Goal: Leave review/rating: Leave review/rating

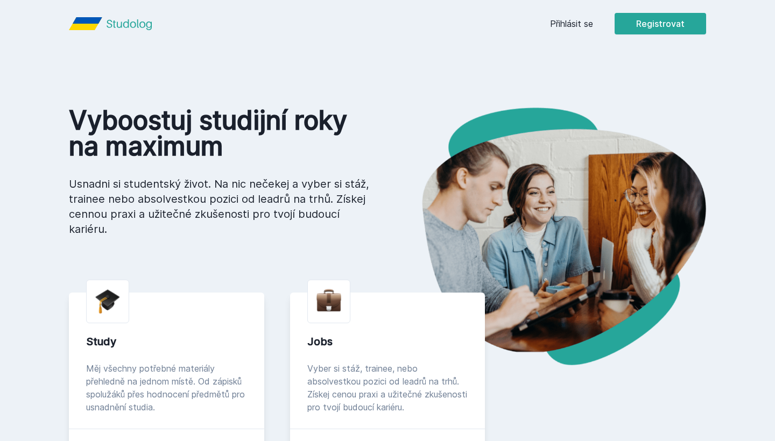
click at [556, 25] on link "Přihlásit se" at bounding box center [571, 23] width 43 height 13
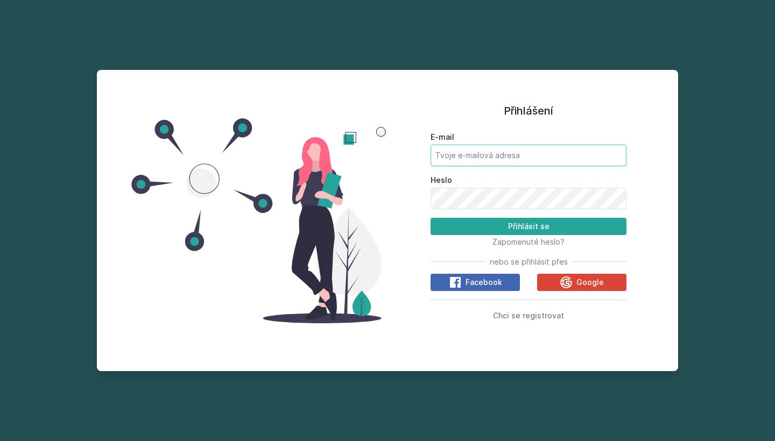
type input "[EMAIL_ADDRESS][DOMAIN_NAME]"
click at [528, 226] on button "Přihlásit se" at bounding box center [528, 226] width 196 height 17
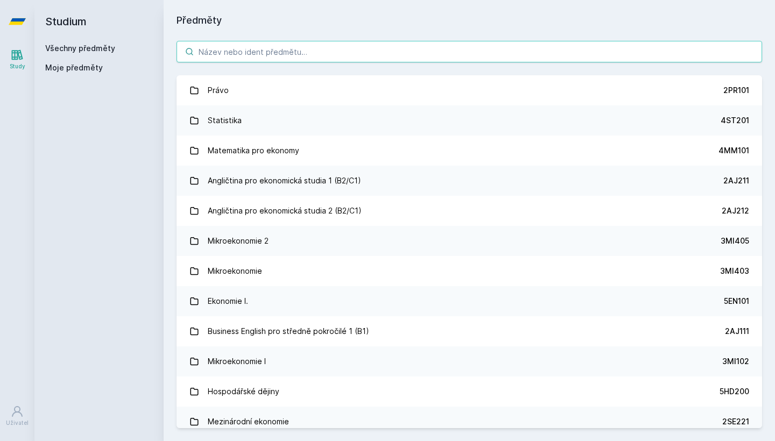
click at [235, 55] on input "search" at bounding box center [468, 52] width 585 height 22
paste input "3SG400"
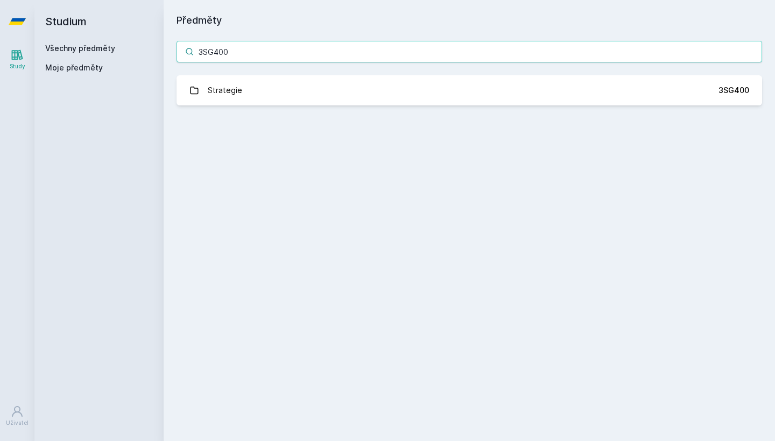
type input "3SG400"
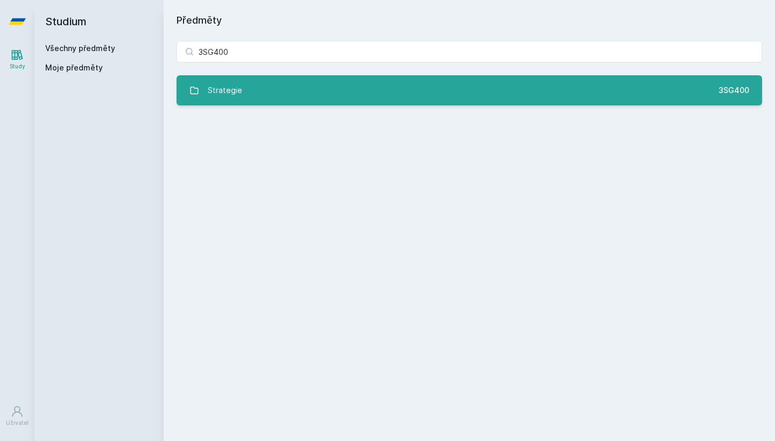
click at [274, 93] on link "Strategie 3SG400" at bounding box center [468, 90] width 585 height 30
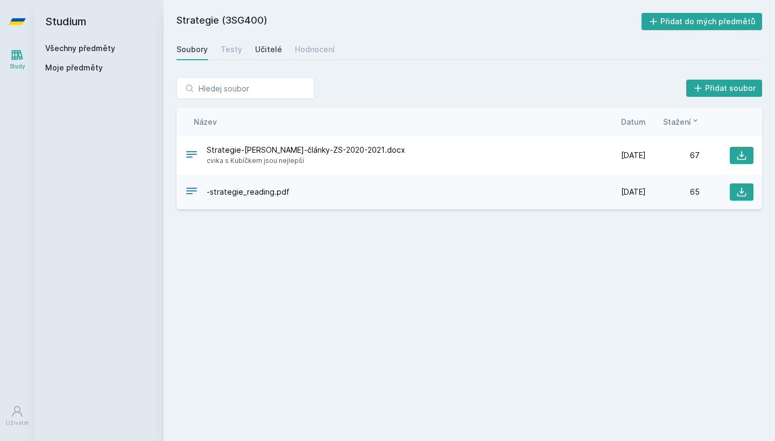
click at [263, 49] on div "Učitelé" at bounding box center [268, 49] width 27 height 11
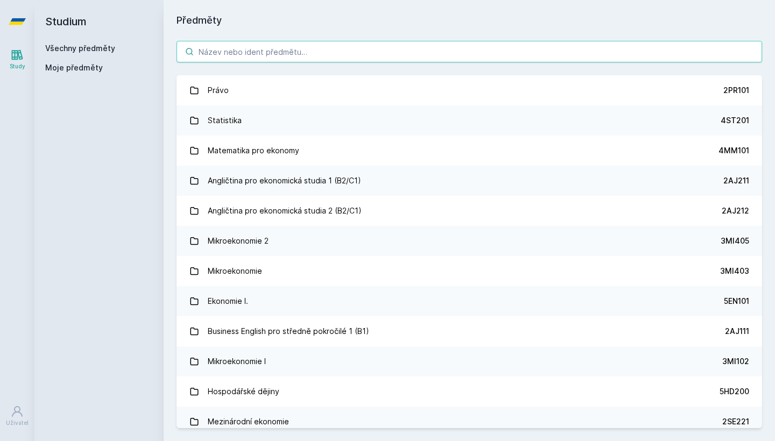
click at [278, 54] on input "search" at bounding box center [468, 52] width 585 height 22
paste input "3MI407"
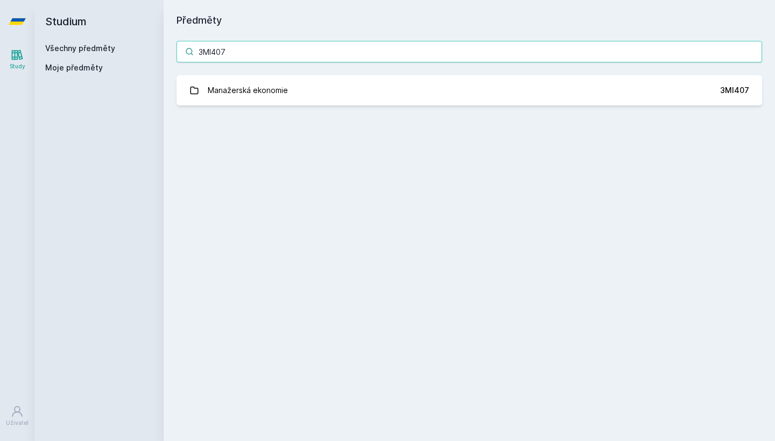
type input "3MI407"
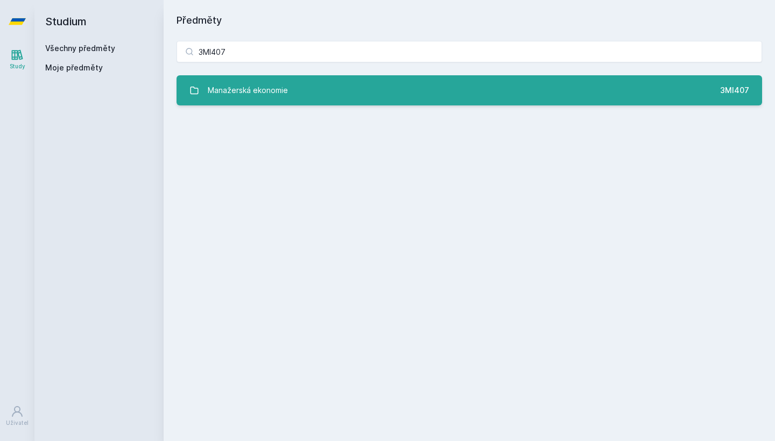
click at [295, 95] on link "Manažerská ekonomie 3MI407" at bounding box center [468, 90] width 585 height 30
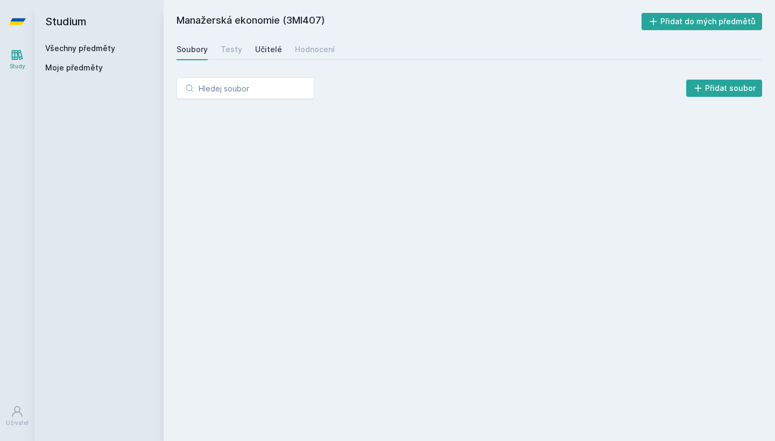
click at [267, 40] on link "Učitelé" at bounding box center [268, 50] width 27 height 22
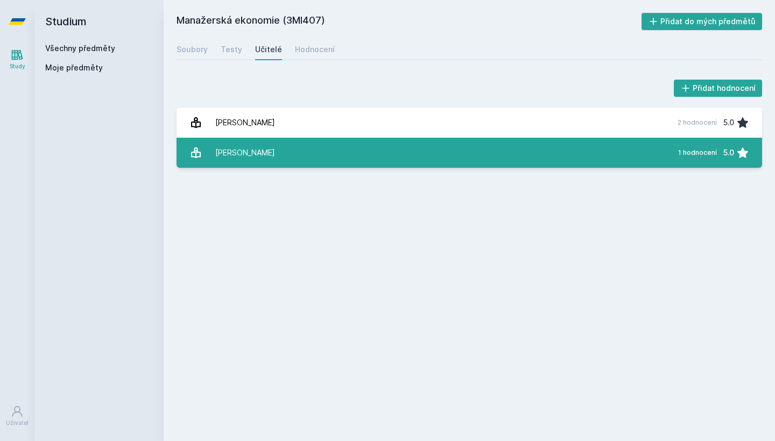
click at [398, 153] on link "[PERSON_NAME] 1 hodnocení 5.0" at bounding box center [468, 153] width 585 height 30
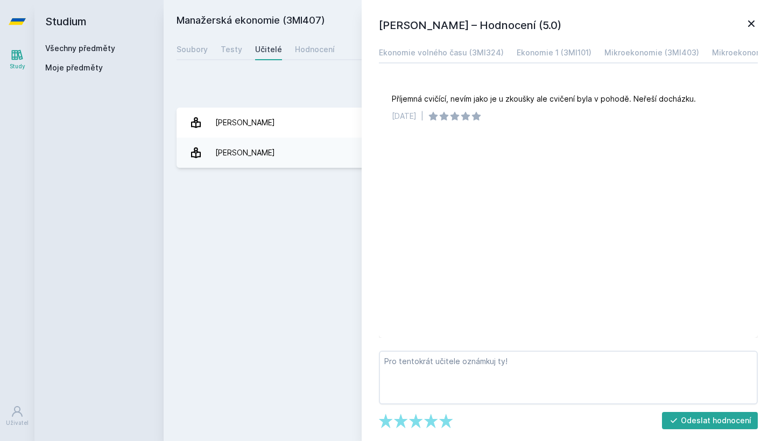
click at [351, 82] on div "Přidat hodnocení" at bounding box center [468, 88] width 585 height 22
